Goal: Task Accomplishment & Management: Use online tool/utility

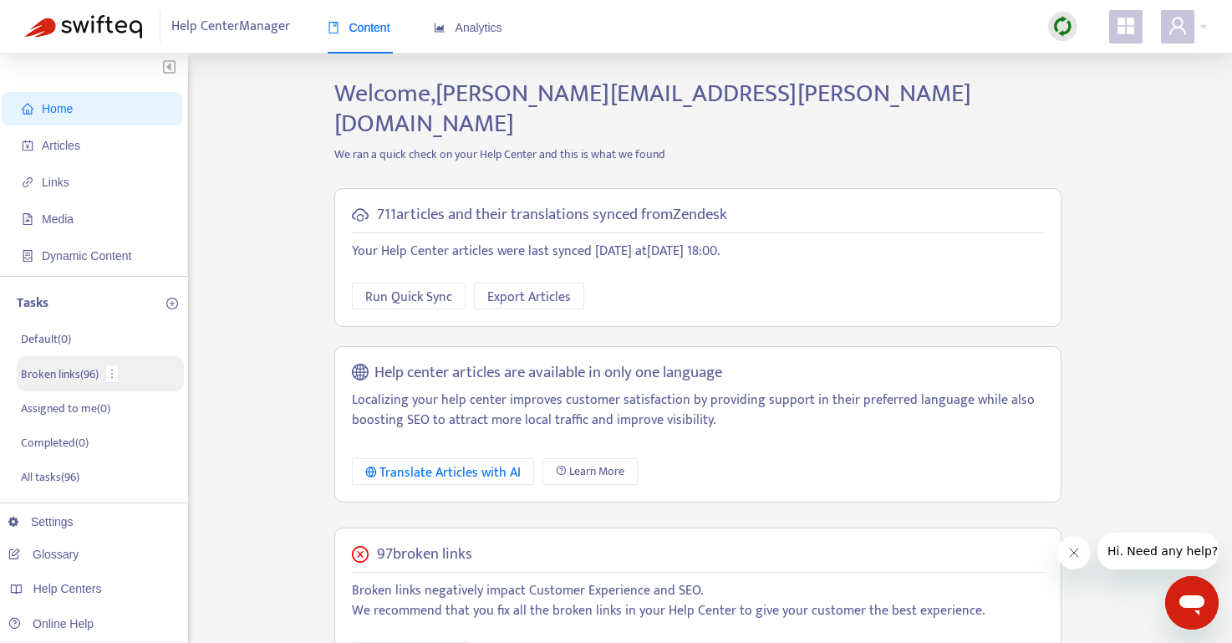
click at [51, 372] on p "Broken links ( 96 )" at bounding box center [60, 374] width 78 height 18
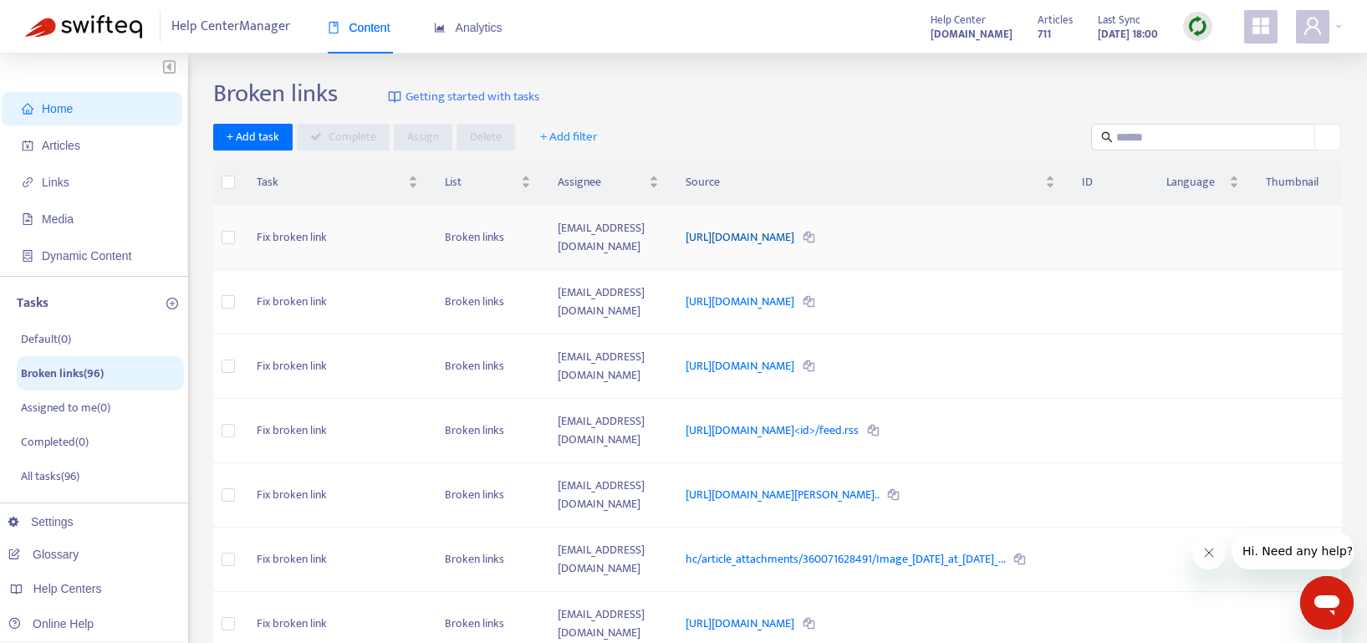
click at [797, 228] on link "[URL][DOMAIN_NAME]" at bounding box center [740, 236] width 111 height 19
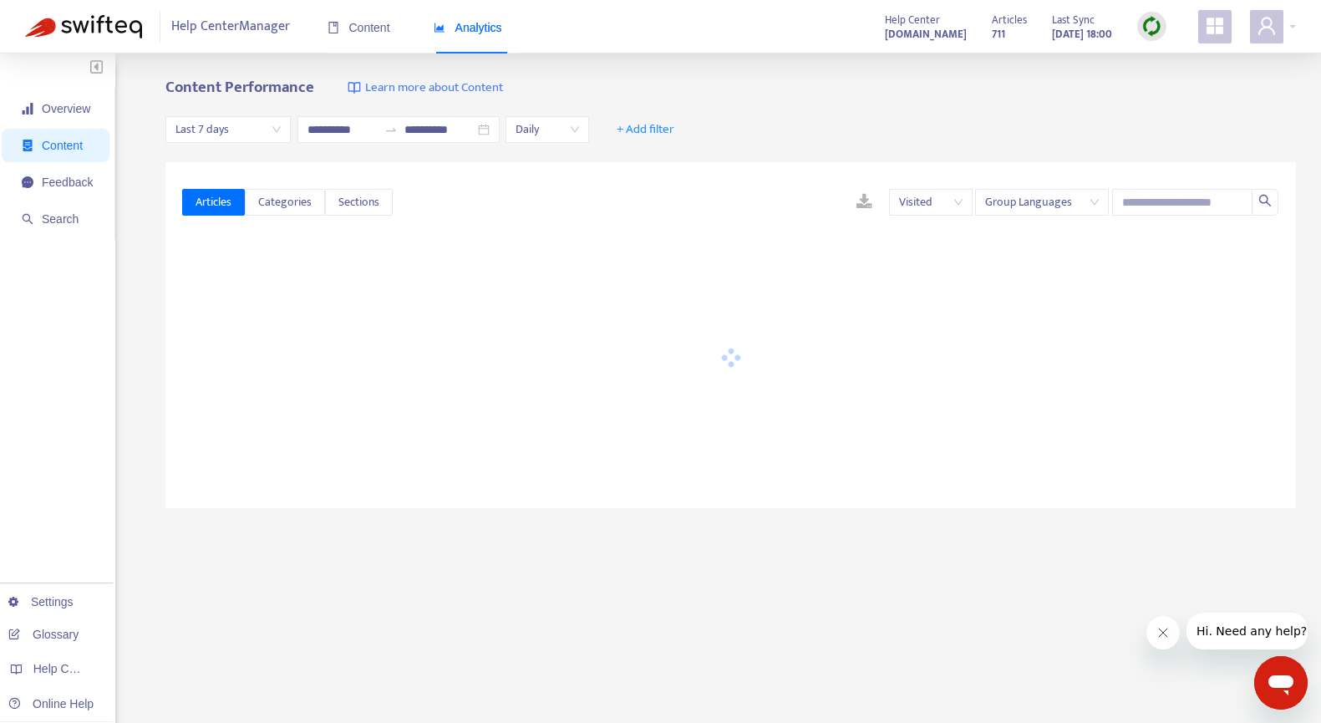
type input "**********"
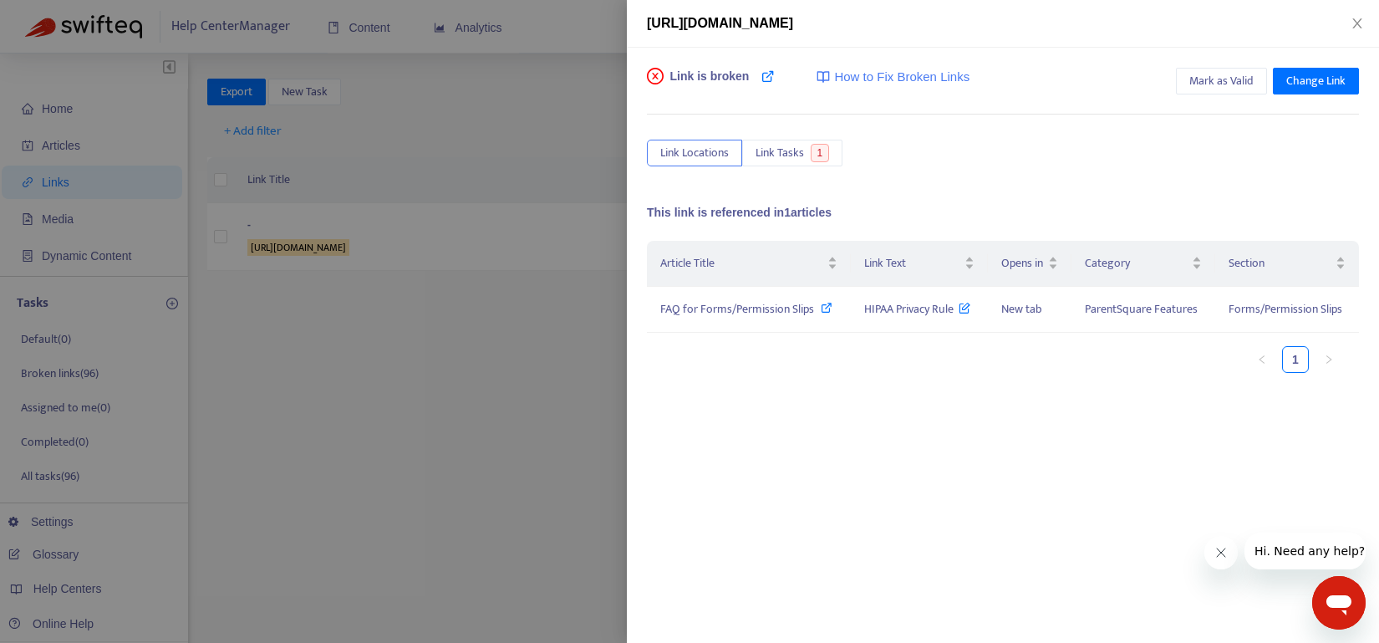
click at [887, 77] on span "How to Fix Broken Links" at bounding box center [901, 77] width 135 height 19
click at [767, 308] on span "FAQ for Forms/Permission Slips" at bounding box center [737, 308] width 154 height 19
click at [115, 150] on div at bounding box center [689, 321] width 1379 height 643
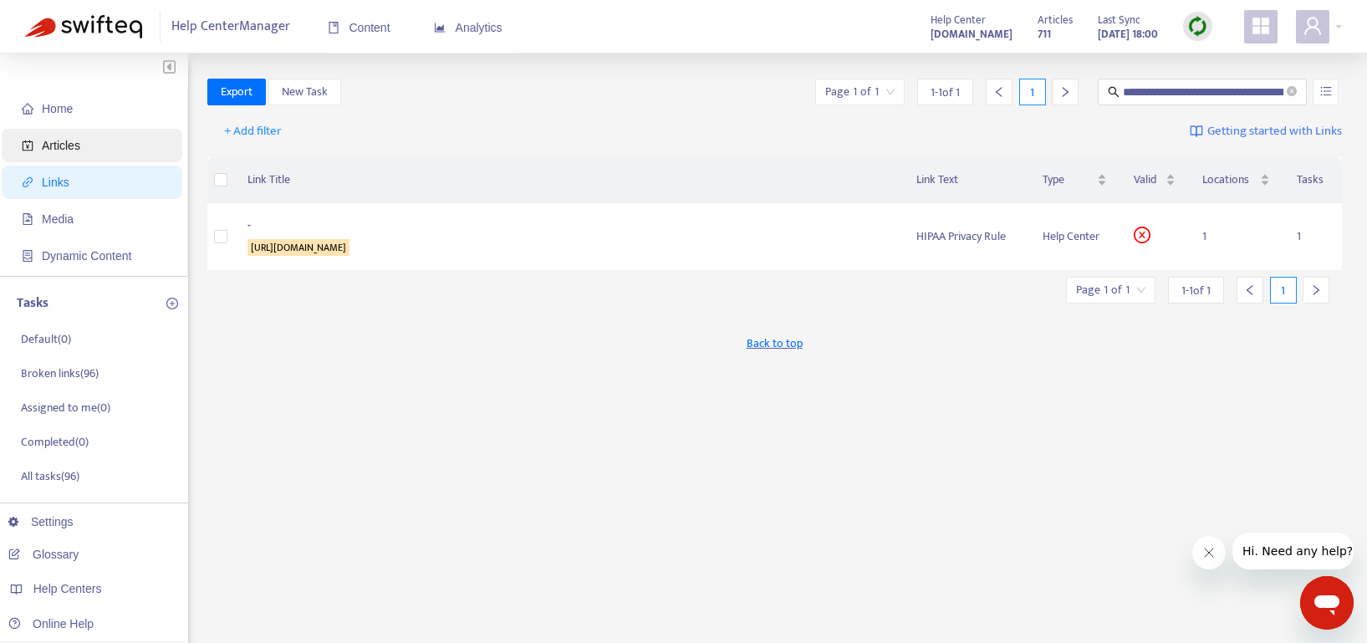
click at [66, 140] on span "Articles" at bounding box center [61, 145] width 38 height 13
